Goal: Task Accomplishment & Management: Manage account settings

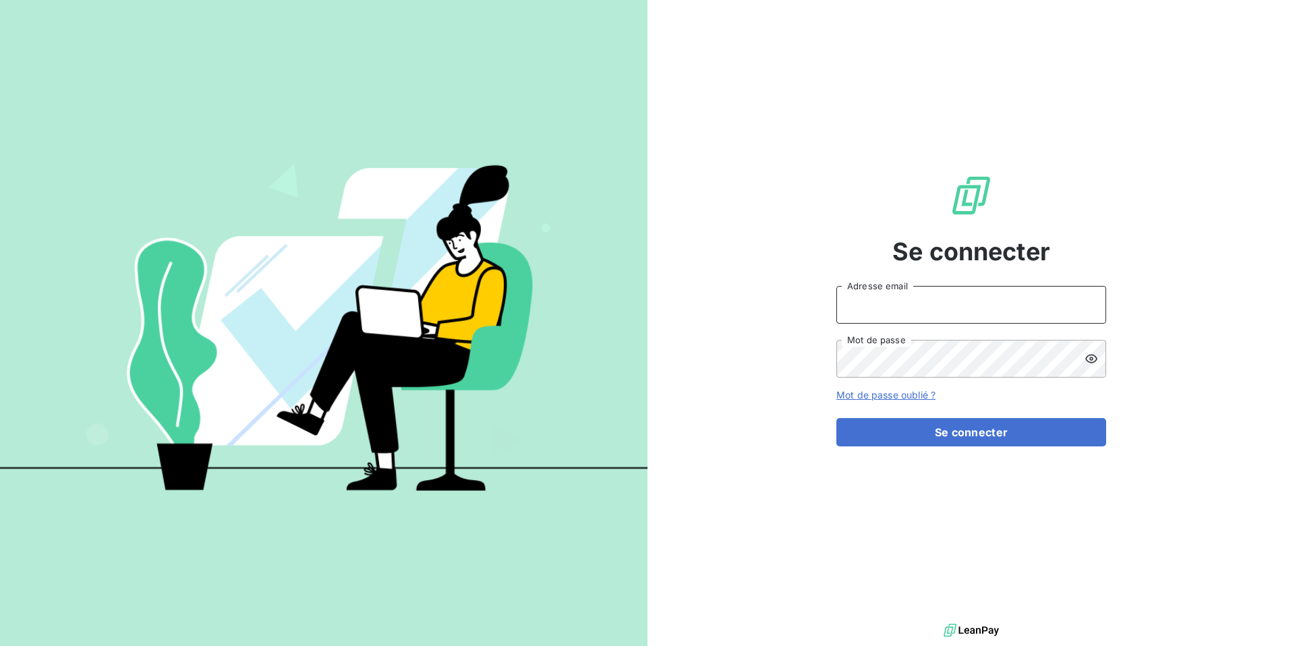
click at [870, 316] on input "Adresse email" at bounding box center [971, 305] width 270 height 38
type input "@"
type input "admin@deal"
click at [836, 418] on button "Se connecter" at bounding box center [971, 432] width 270 height 28
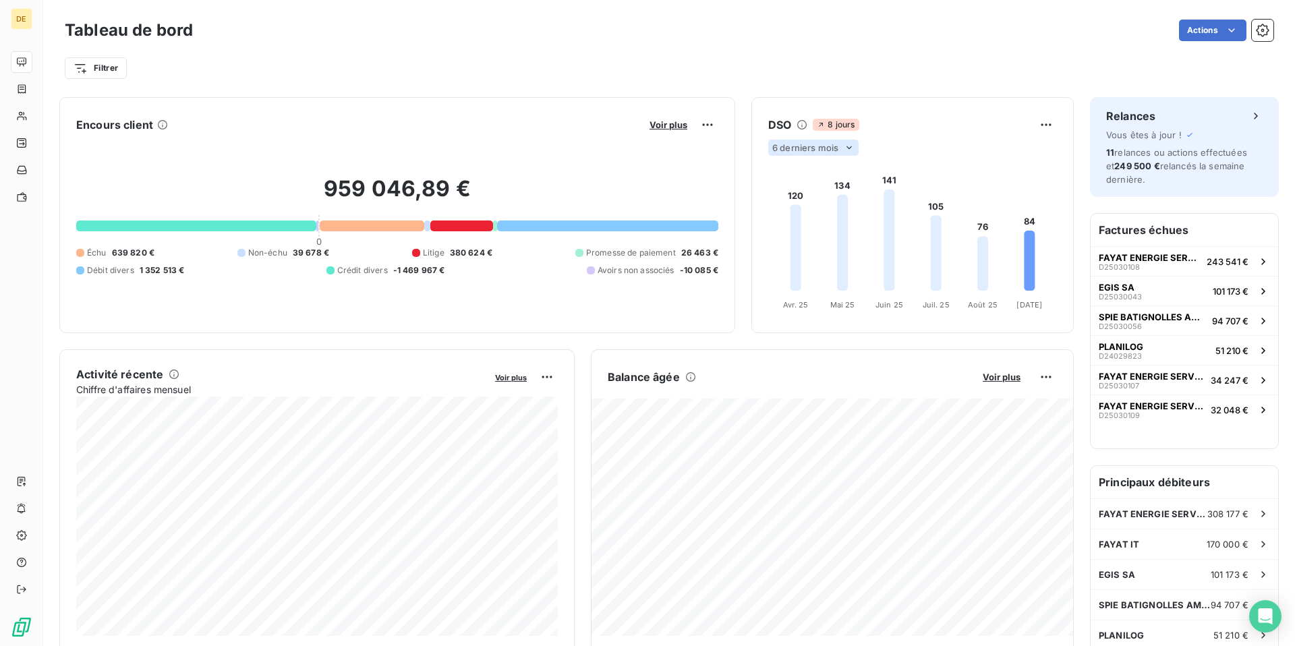
click at [837, 144] on span "6 derniers mois" at bounding box center [805, 147] width 66 height 11
click at [824, 204] on li "12" at bounding box center [815, 200] width 89 height 24
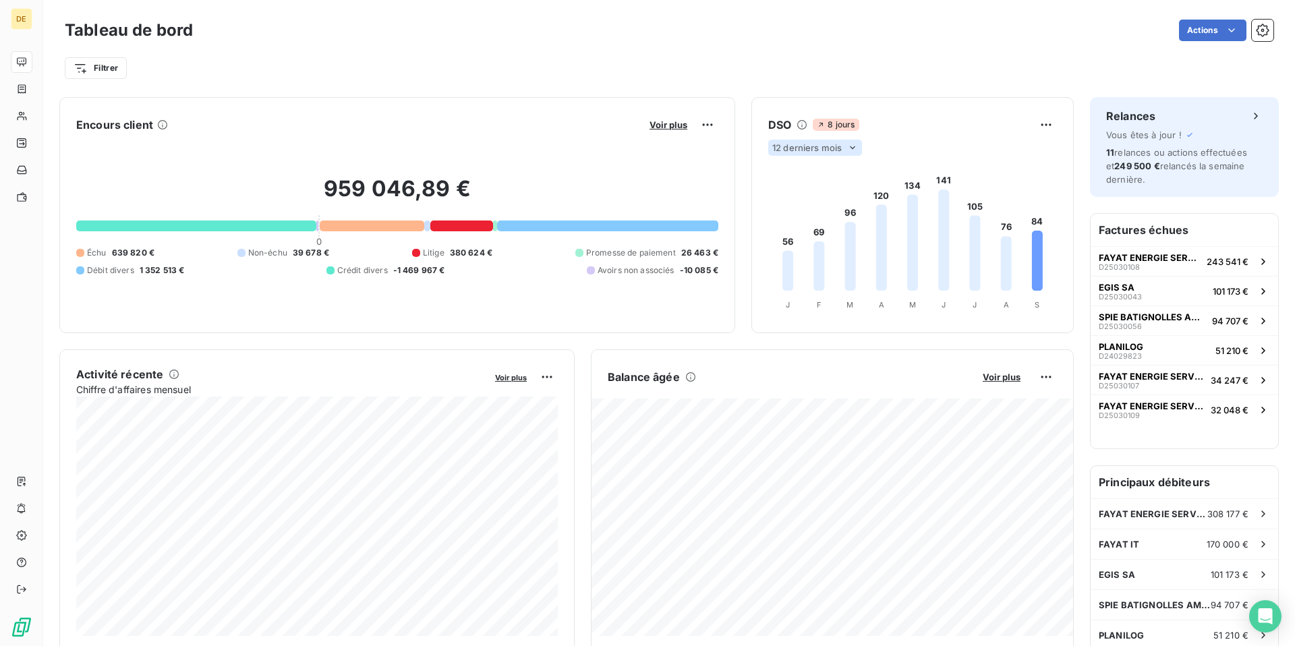
click at [838, 145] on span "12 derniers mois" at bounding box center [806, 147] width 69 height 11
click at [832, 175] on li "6" at bounding box center [815, 173] width 89 height 24
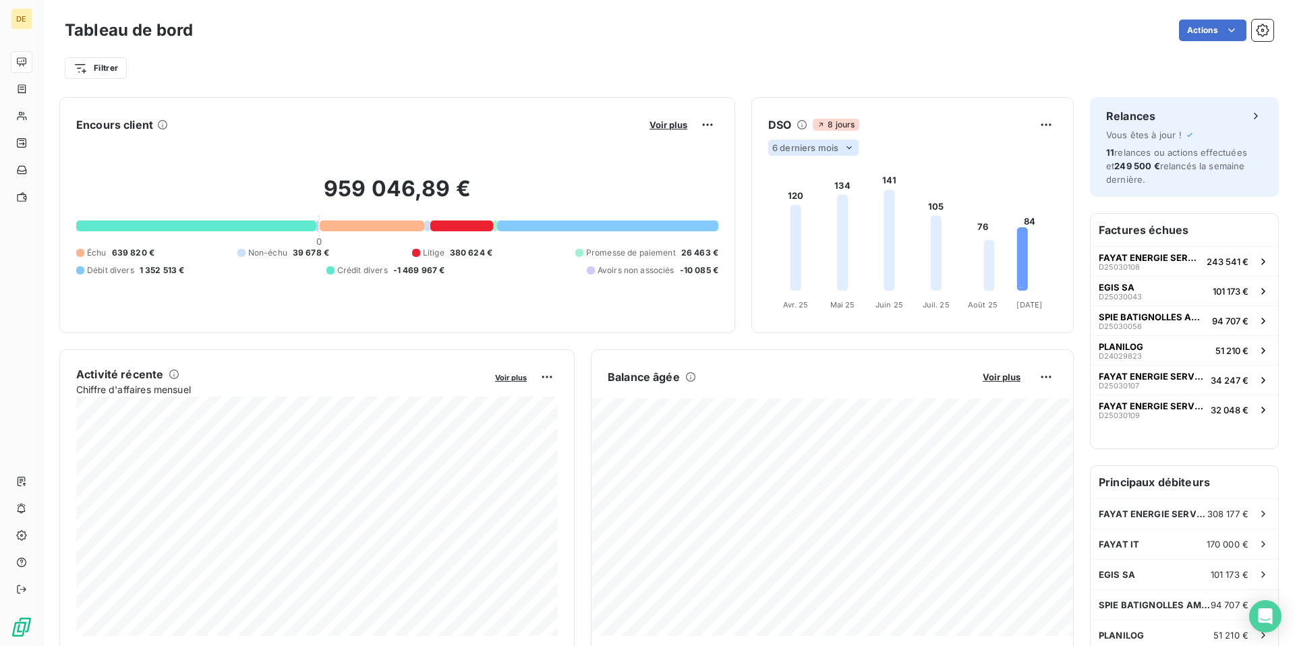
click at [829, 143] on span "6 derniers mois" at bounding box center [805, 147] width 66 height 11
click at [829, 193] on li "12" at bounding box center [815, 200] width 89 height 24
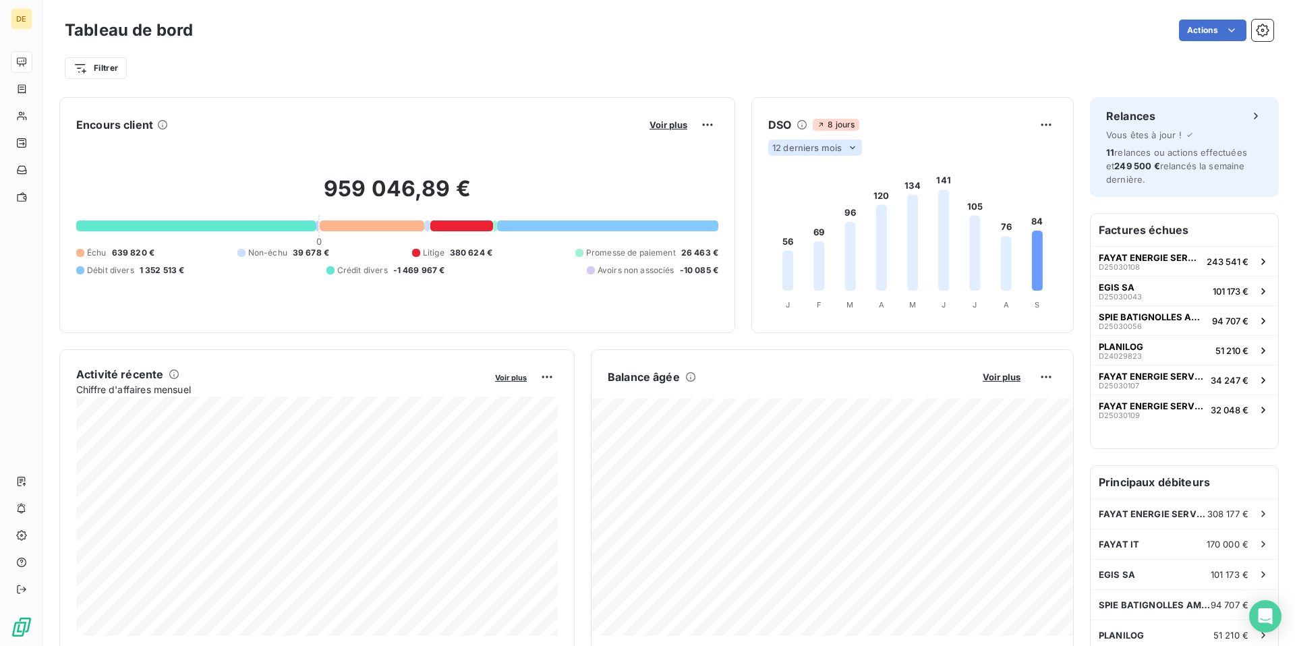
click at [831, 145] on span "12 derniers mois" at bounding box center [806, 147] width 69 height 11
click at [827, 174] on li "6" at bounding box center [815, 173] width 89 height 24
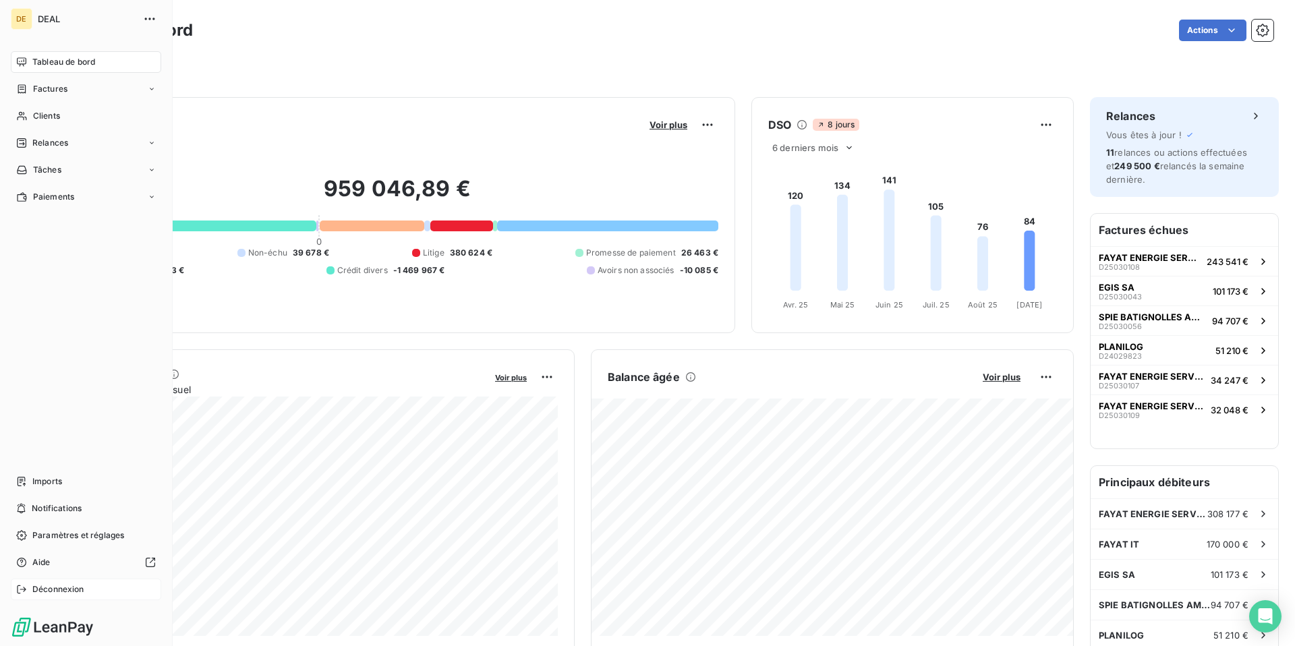
click at [32, 587] on span "Déconnexion" at bounding box center [58, 589] width 52 height 12
